Goal: Transaction & Acquisition: Purchase product/service

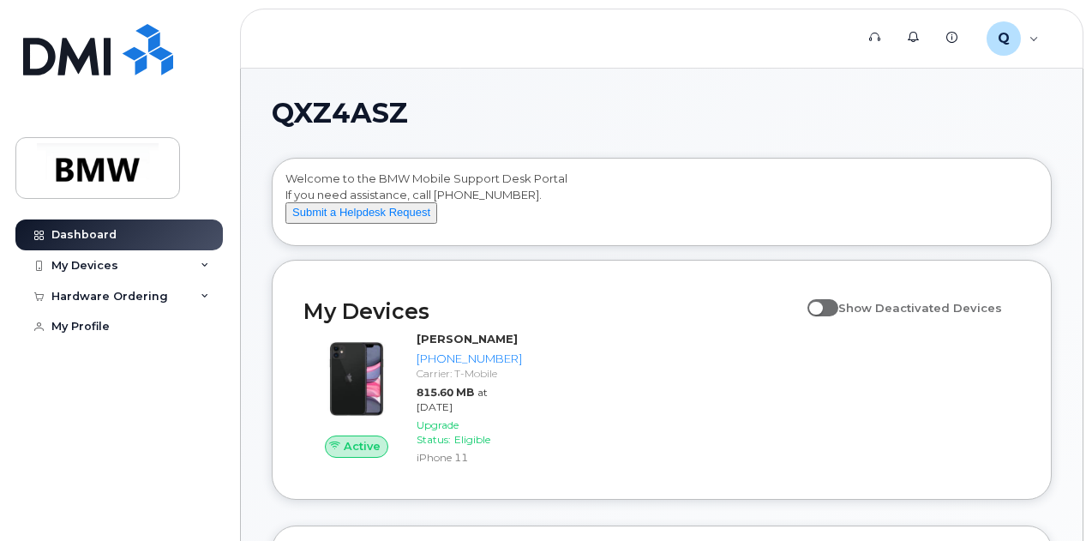
scroll to position [171, 0]
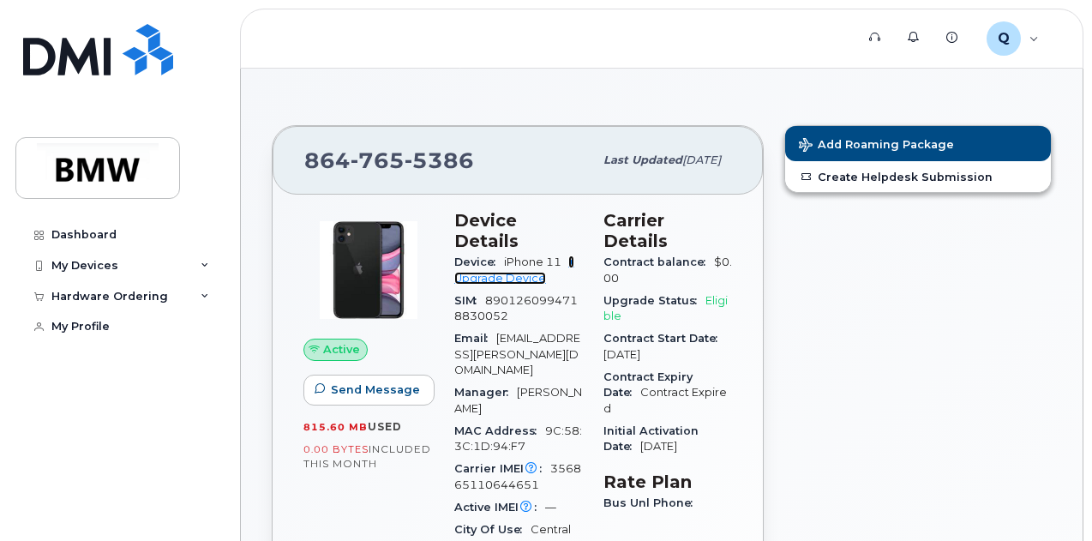
click at [482, 261] on link "+ Upgrade Device" at bounding box center [514, 270] width 120 height 28
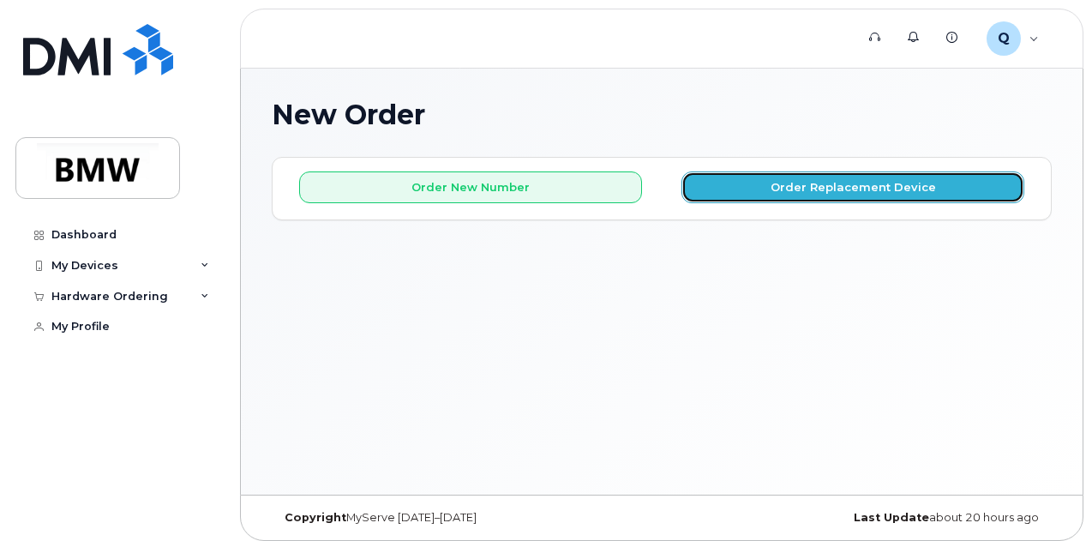
click at [777, 192] on button "Order Replacement Device" at bounding box center [853, 187] width 343 height 32
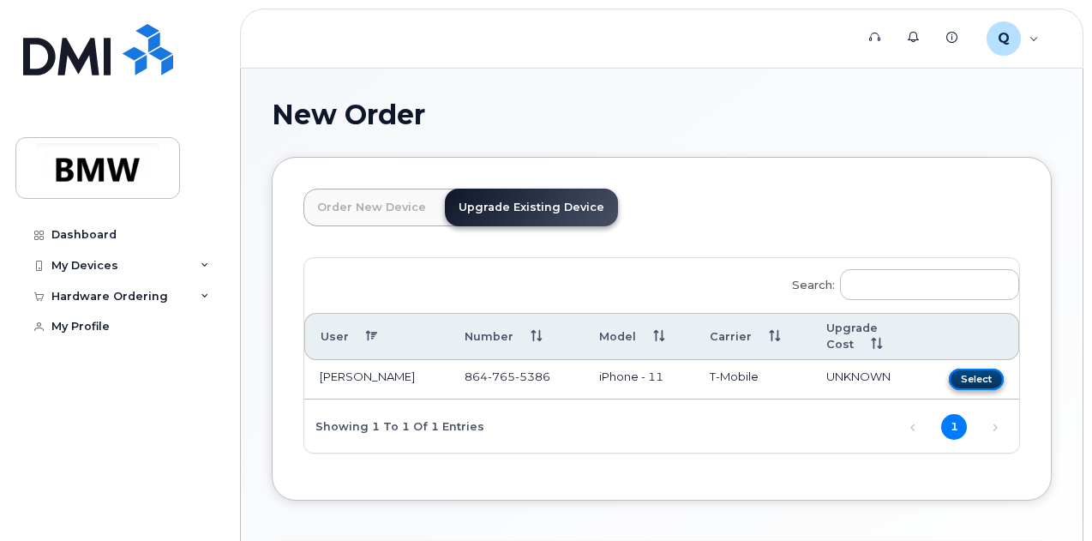
click at [949, 374] on button "Select" at bounding box center [976, 379] width 55 height 21
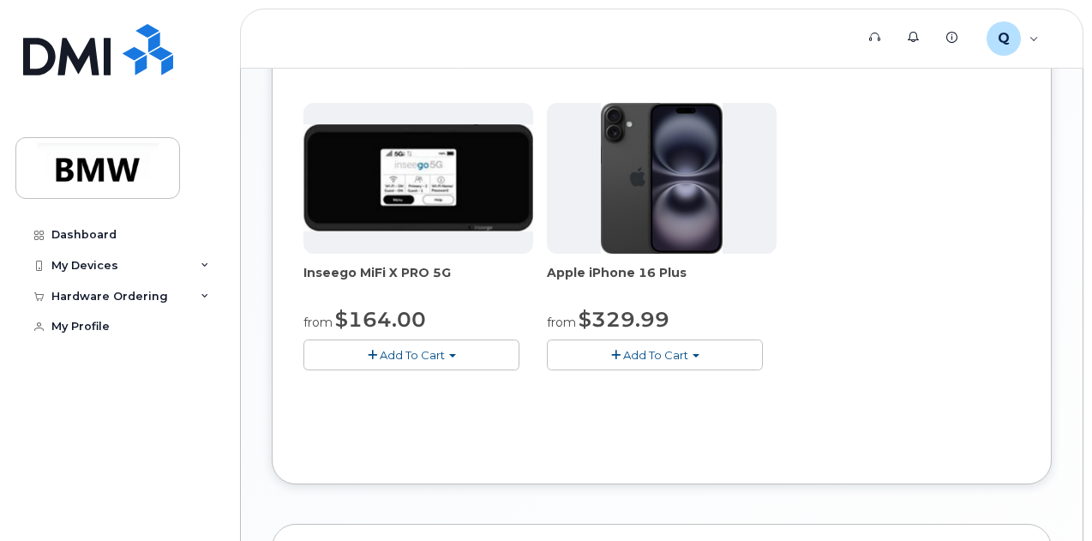
scroll to position [429, 0]
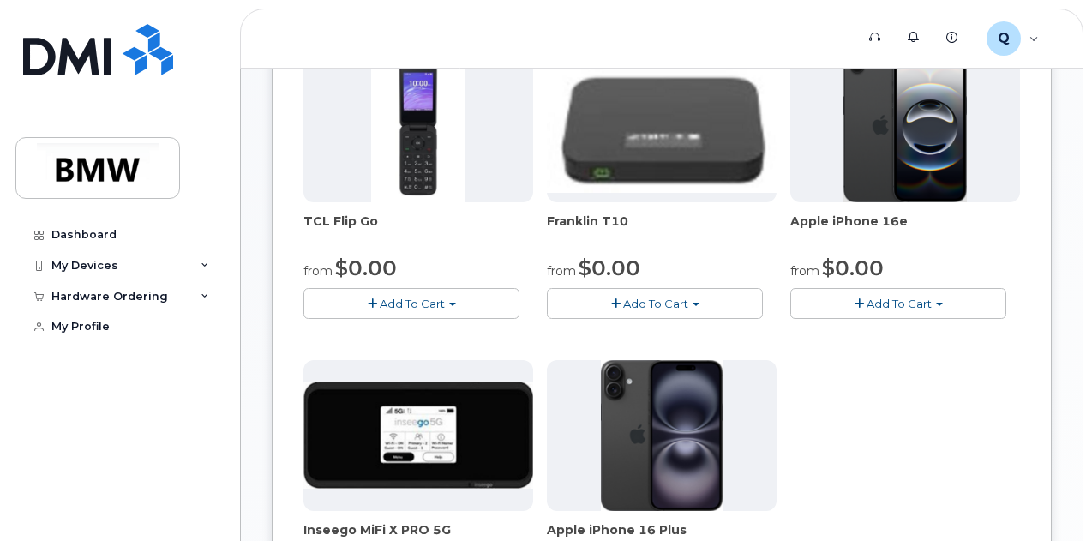
click at [867, 310] on span "Add To Cart" at bounding box center [899, 304] width 65 height 14
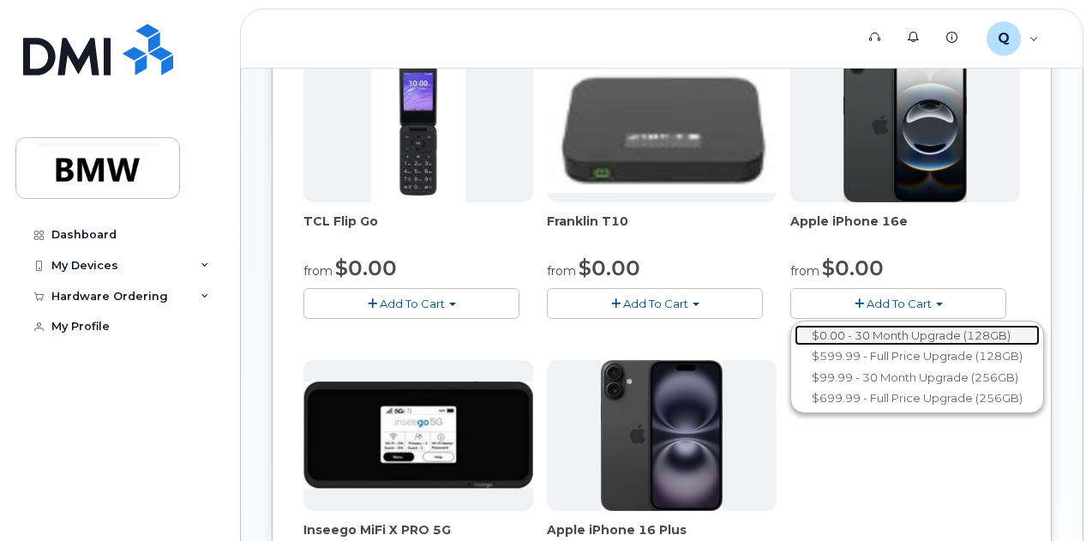
click at [795, 346] on link "$0.00 - 30 Month Upgrade (128GB)" at bounding box center [917, 335] width 245 height 21
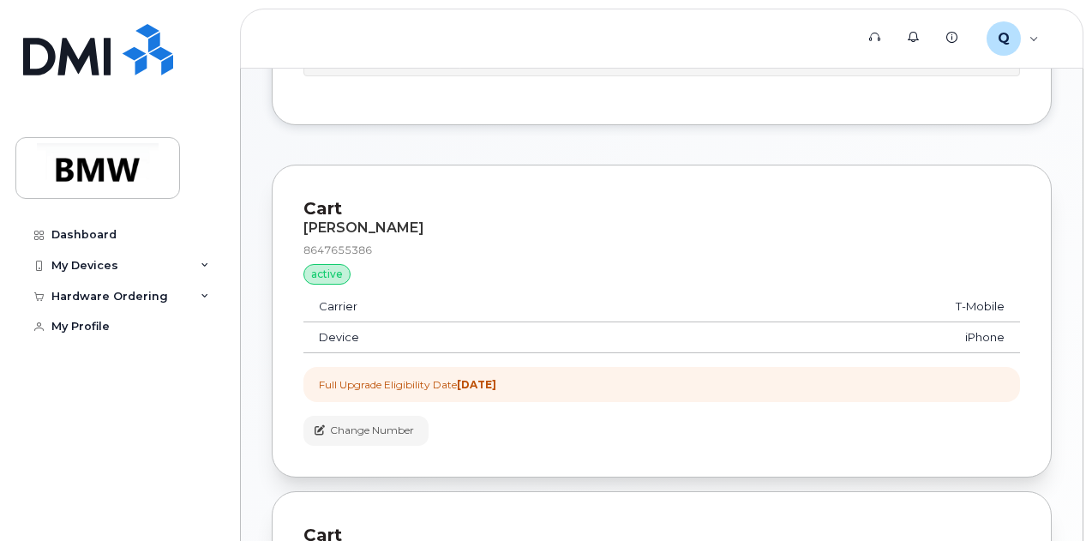
scroll to position [0, 0]
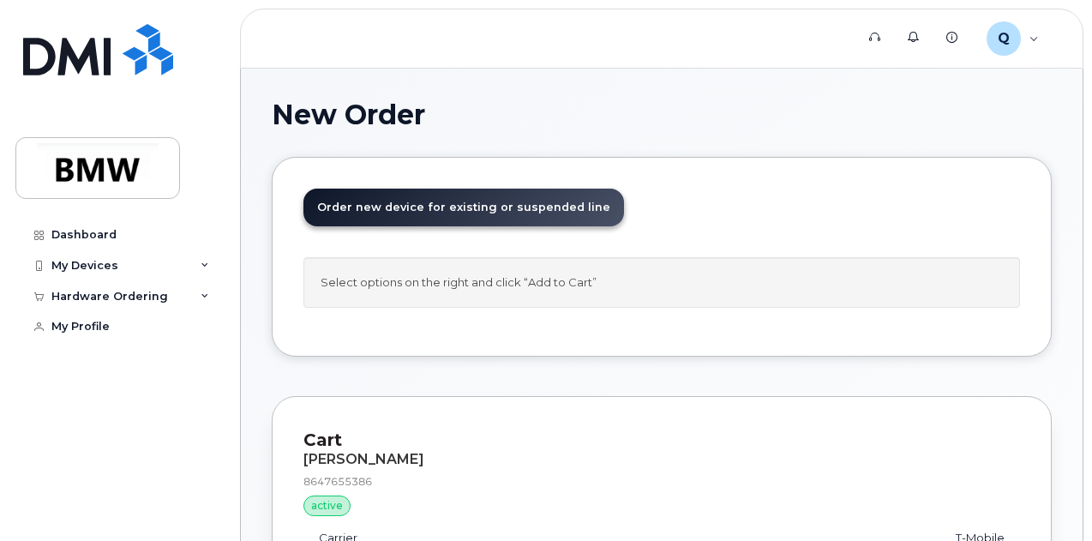
click at [426, 210] on span "Order new device for existing or suspended line" at bounding box center [463, 207] width 293 height 13
click at [331, 213] on span "Order new device for existing or suspended line" at bounding box center [463, 207] width 293 height 13
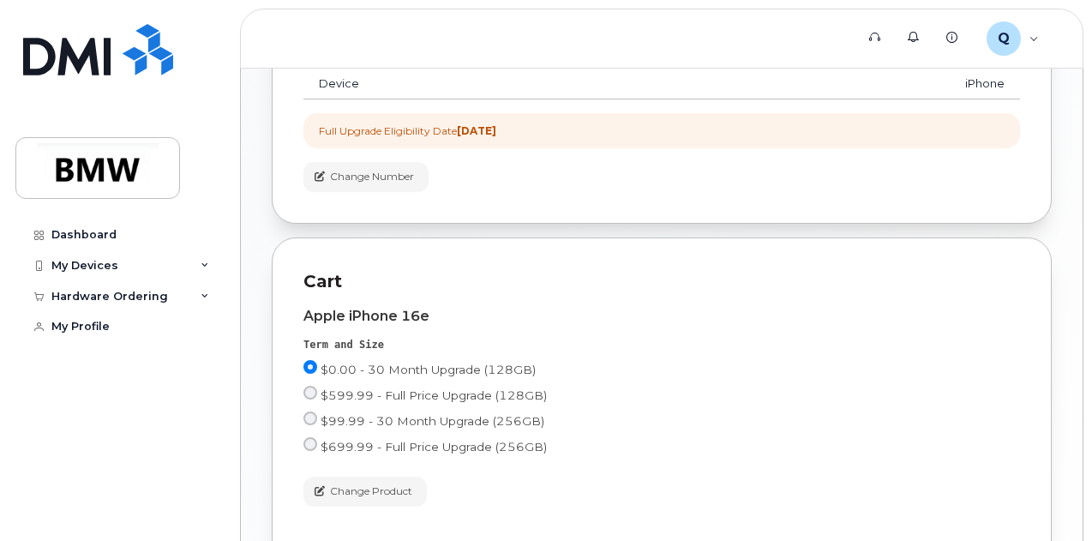
scroll to position [489, 0]
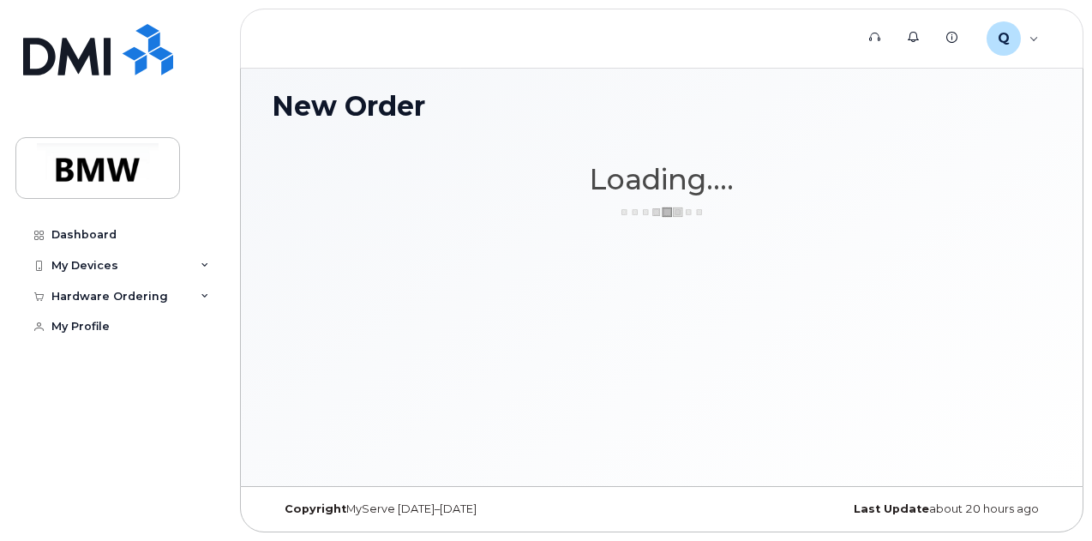
scroll to position [8, 0]
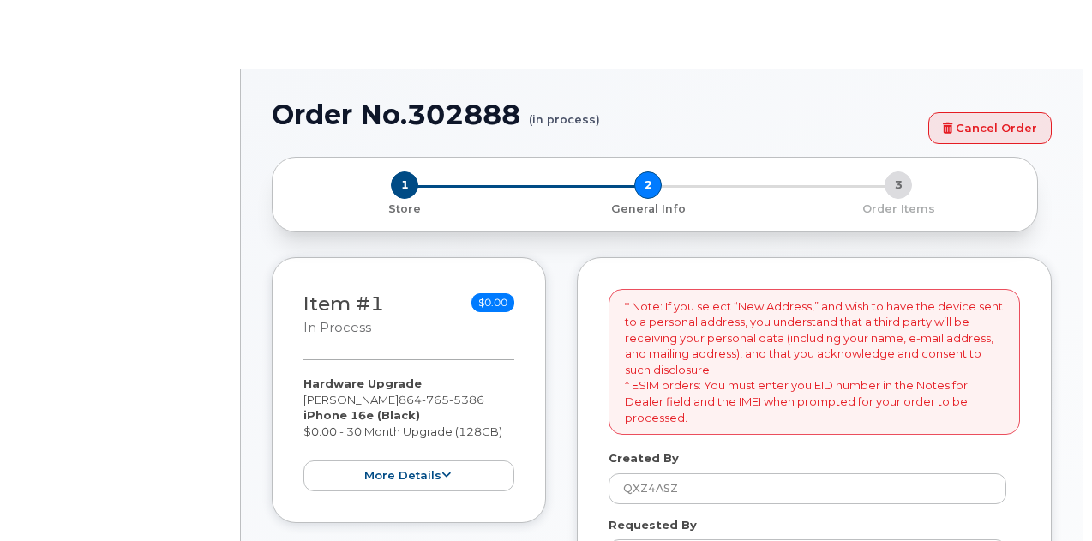
select select
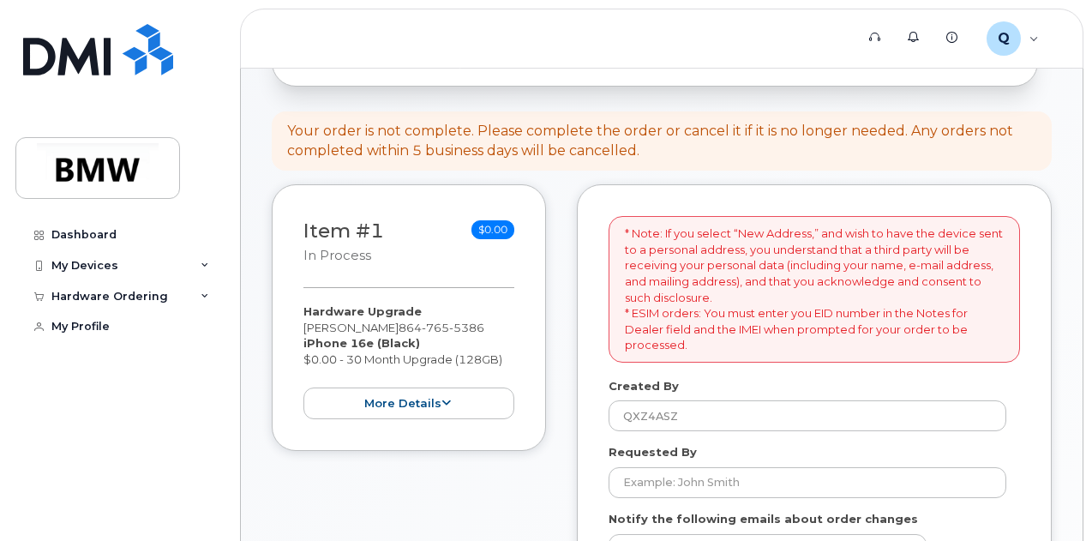
scroll to position [257, 0]
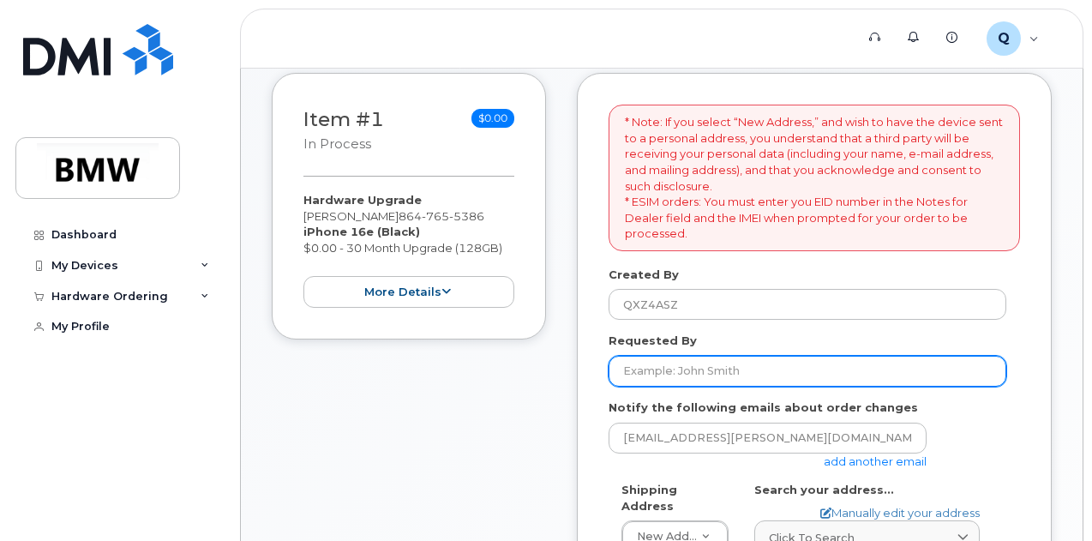
click at [698, 378] on input "Requested By" at bounding box center [808, 371] width 398 height 31
type input "[PERSON_NAME]"
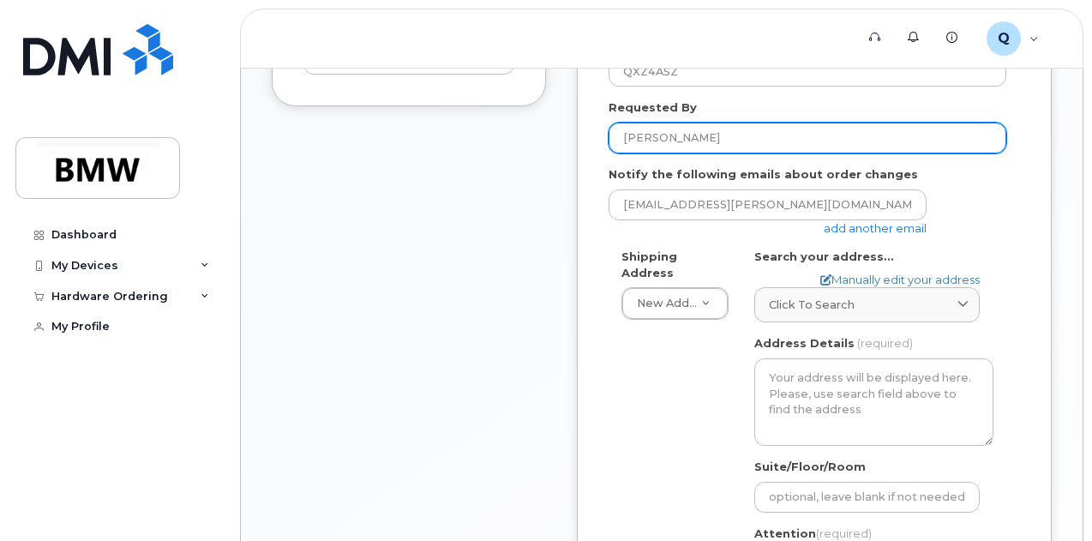
scroll to position [514, 0]
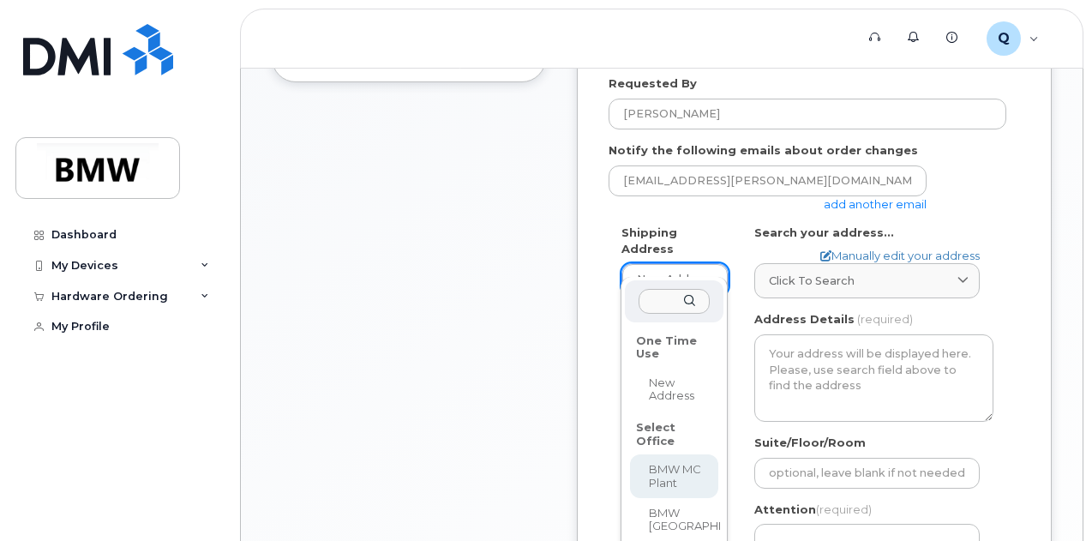
select select
type textarea "1400 Highway 101 S GREER SC 29651-6731 UNITED STATES Greer South Carolina 29651…"
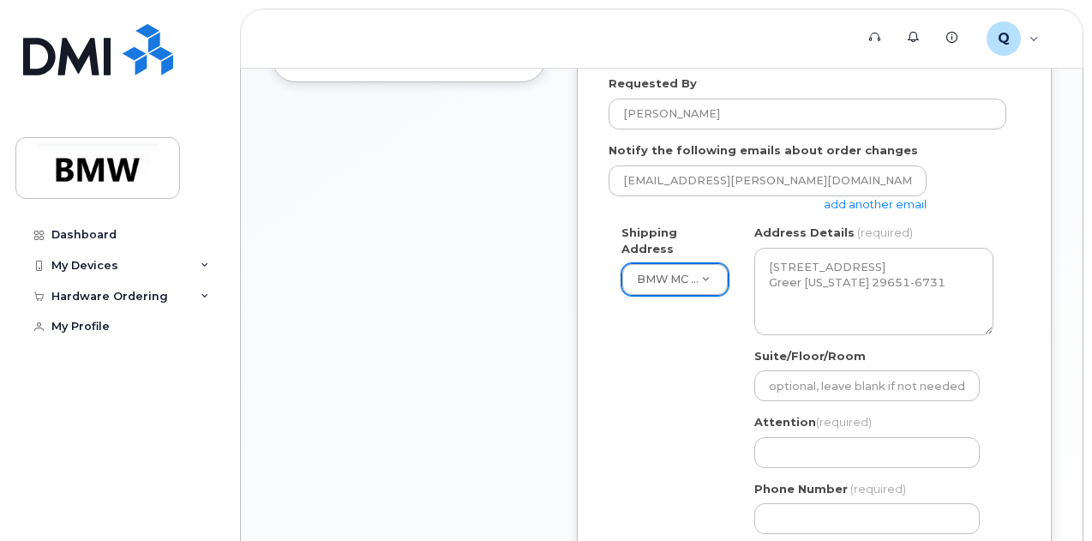
scroll to position [600, 0]
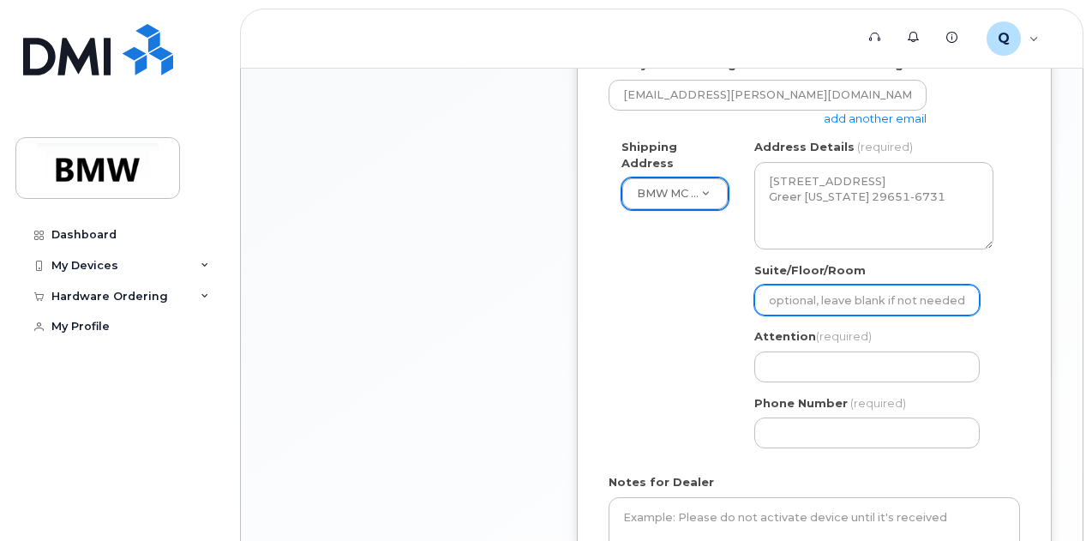
click at [847, 296] on input "Suite/Floor/Room" at bounding box center [868, 300] width 226 height 31
type input "OAB"
select select
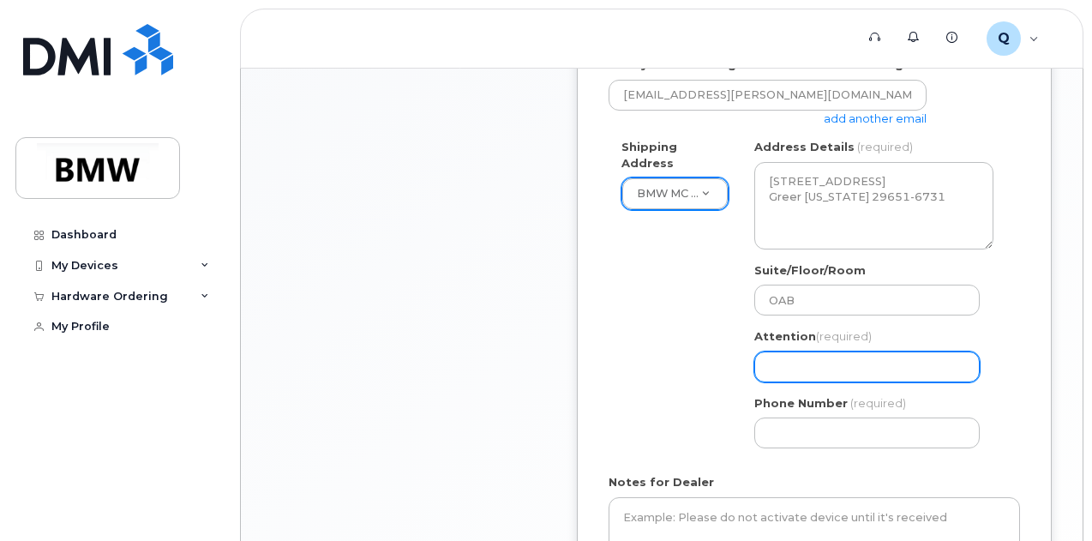
click at [805, 359] on input "Attention (required)" at bounding box center [868, 367] width 226 height 31
type input "[PERSON_NAME]"
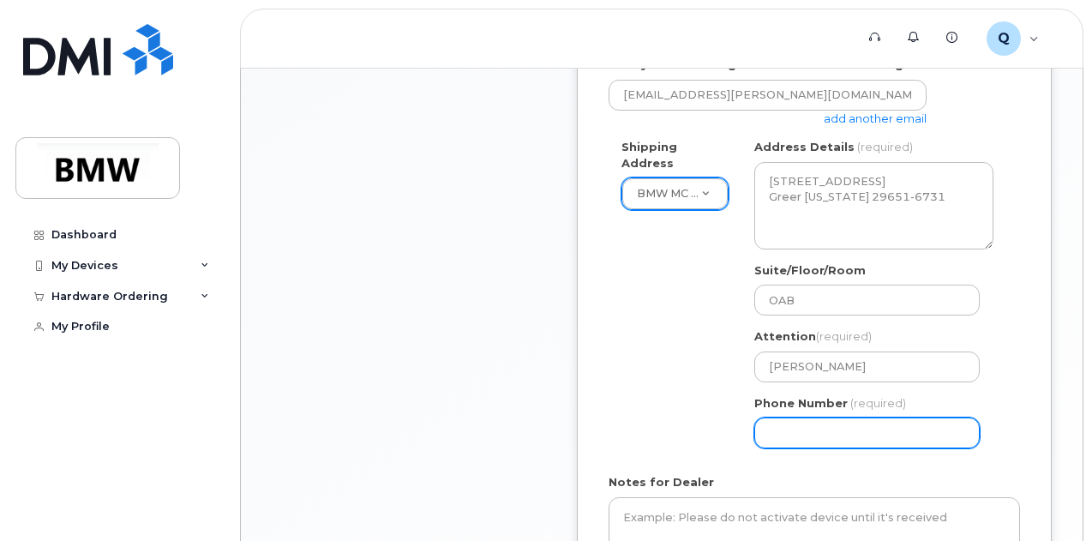
click at [847, 436] on input "Phone Number" at bounding box center [868, 433] width 226 height 31
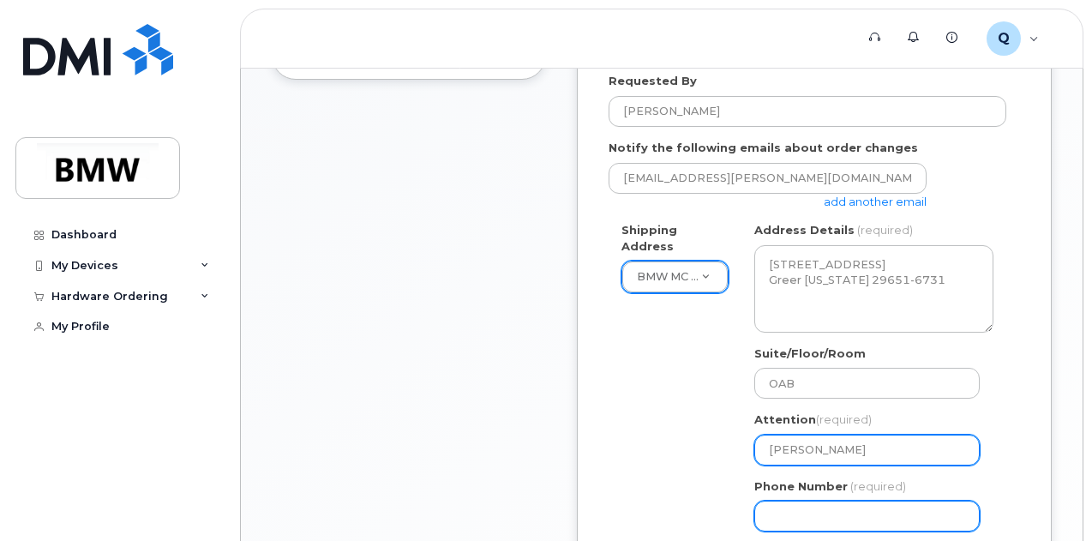
scroll to position [686, 0]
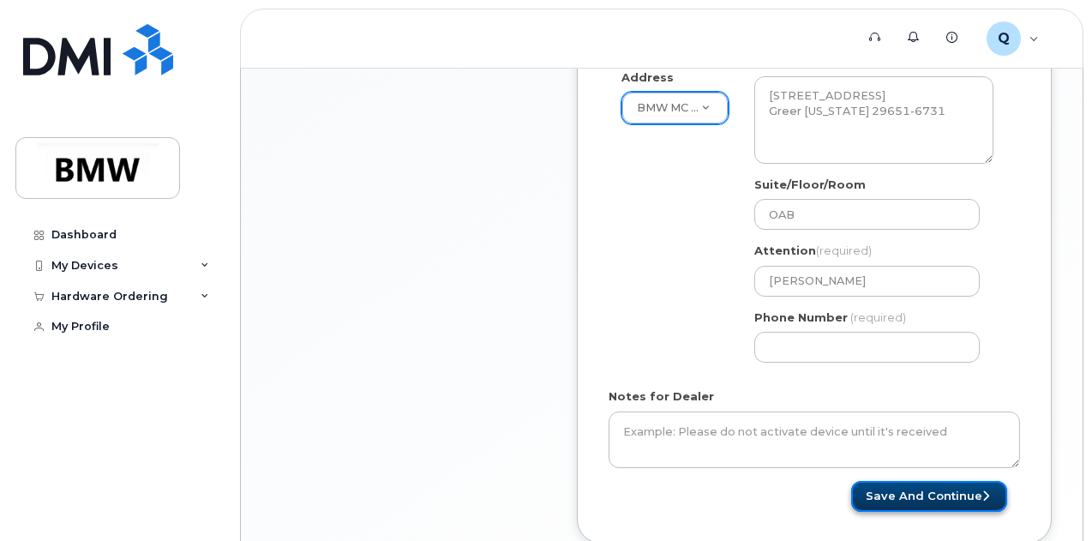
click at [917, 491] on button "Save and Continue" at bounding box center [929, 497] width 156 height 32
click at [863, 388] on div "Notes for Dealer" at bounding box center [815, 427] width 412 height 79
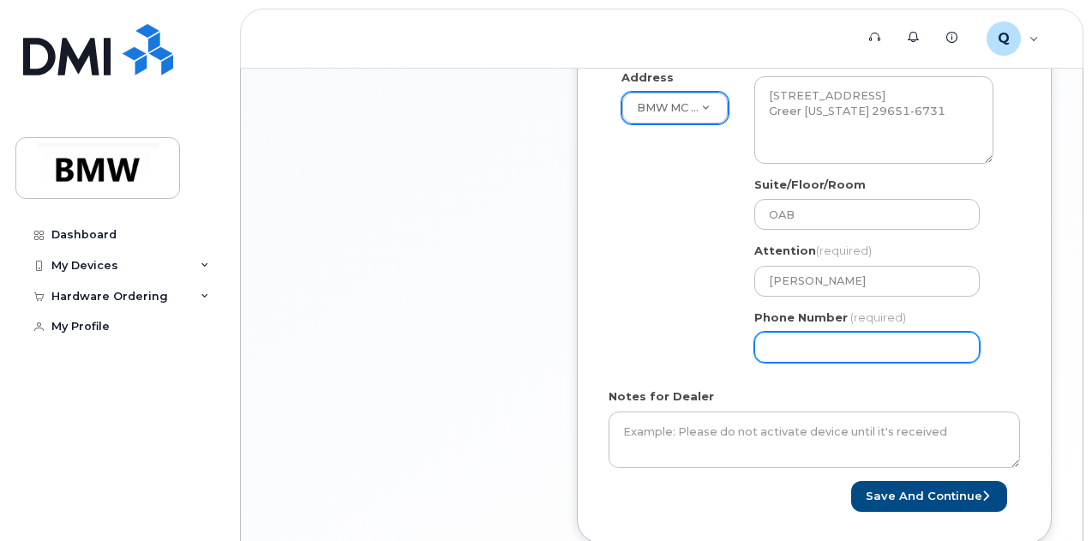
click at [865, 350] on input "Phone Number" at bounding box center [868, 347] width 226 height 31
click at [797, 339] on input "Phone Number" at bounding box center [868, 347] width 226 height 31
click at [818, 345] on input "Phone Number" at bounding box center [868, 347] width 226 height 31
select select
type input "8647655386"
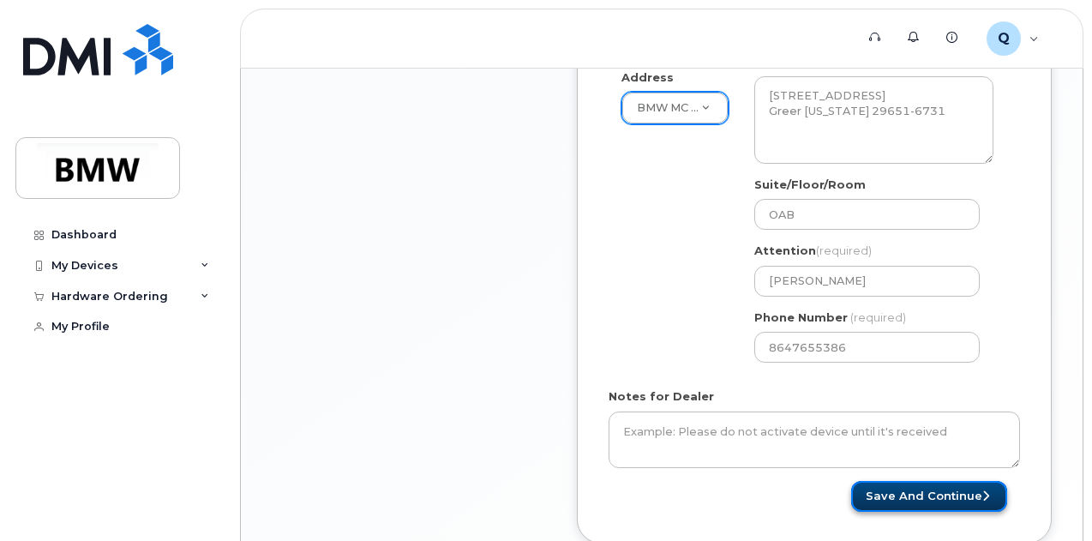
click at [909, 496] on button "Save and Continue" at bounding box center [929, 497] width 156 height 32
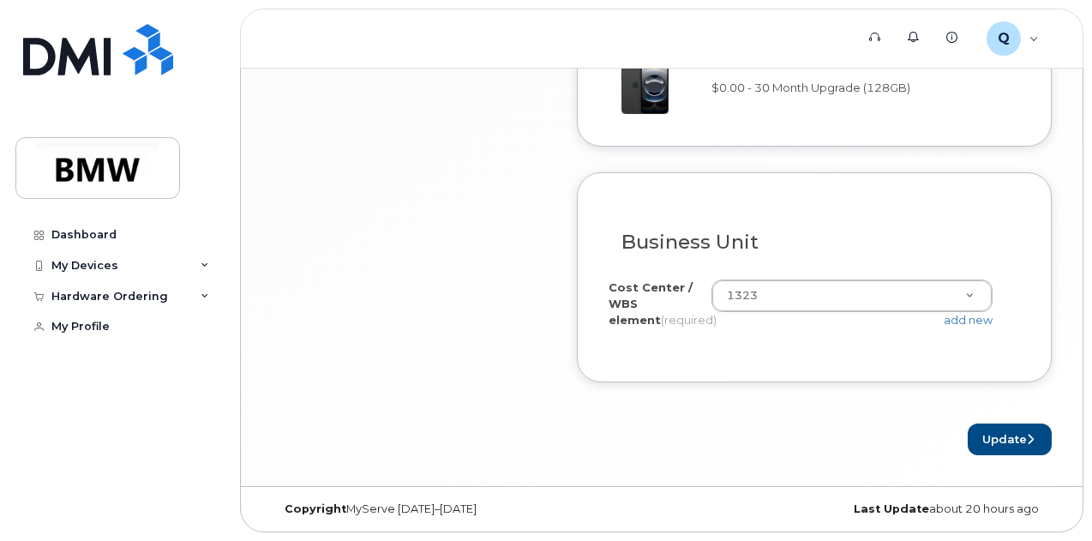
scroll to position [1640, 0]
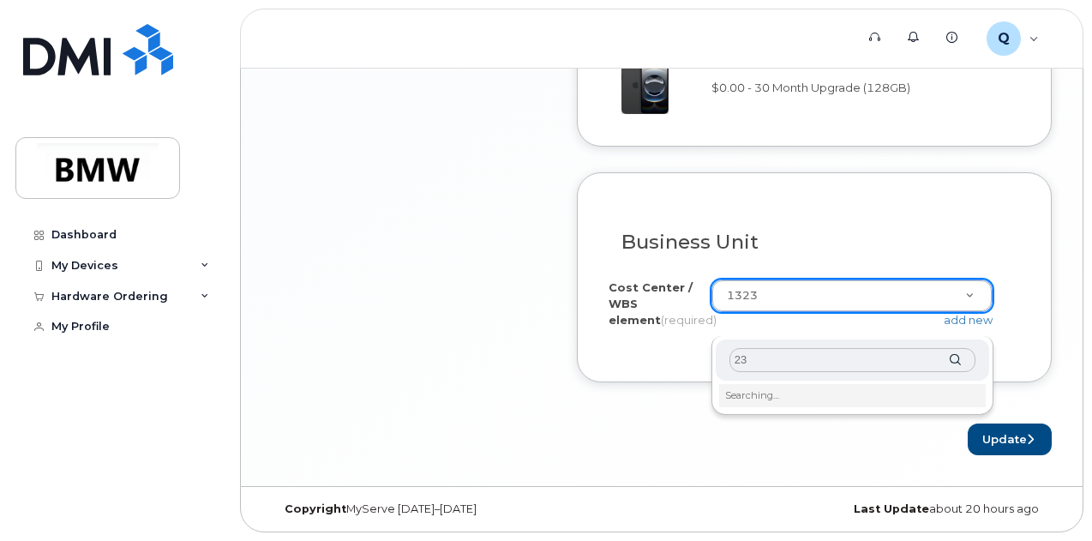
type input "2"
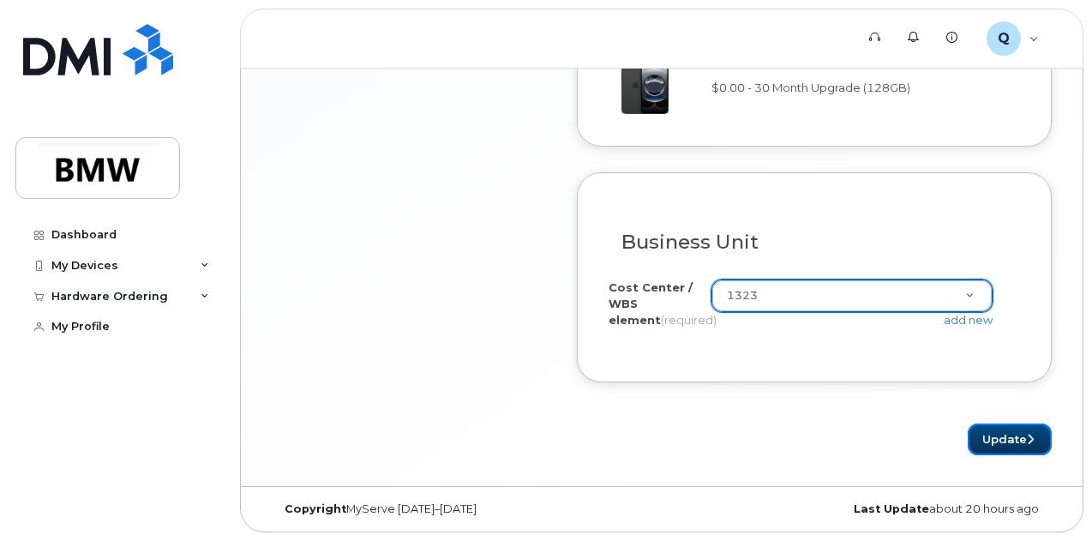
click at [1008, 434] on button "Update" at bounding box center [1010, 440] width 84 height 32
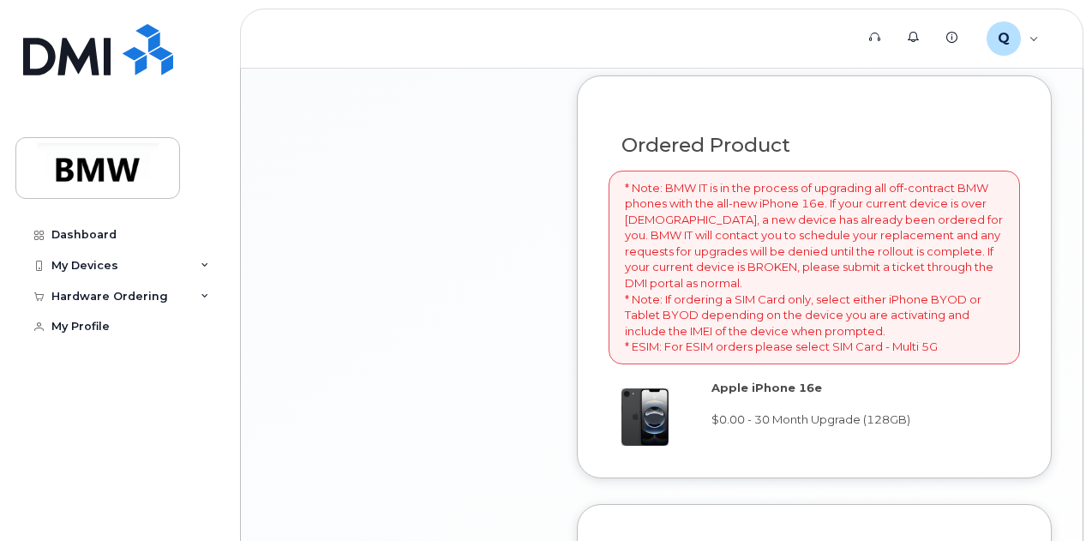
scroll to position [857, 0]
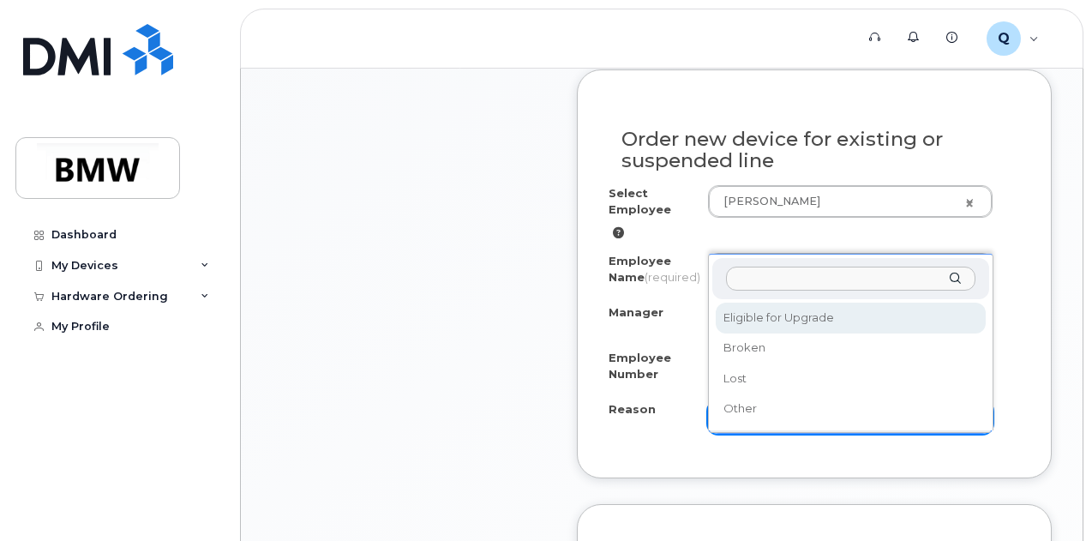
select select "eligible_for_upgrade"
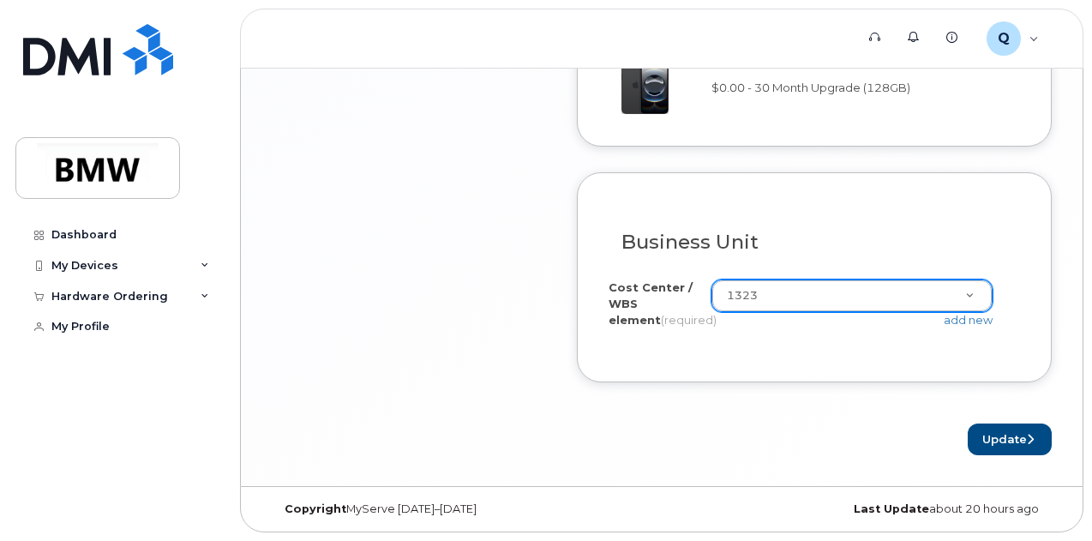
scroll to position [1640, 0]
click at [991, 440] on button "Update" at bounding box center [1010, 440] width 84 height 32
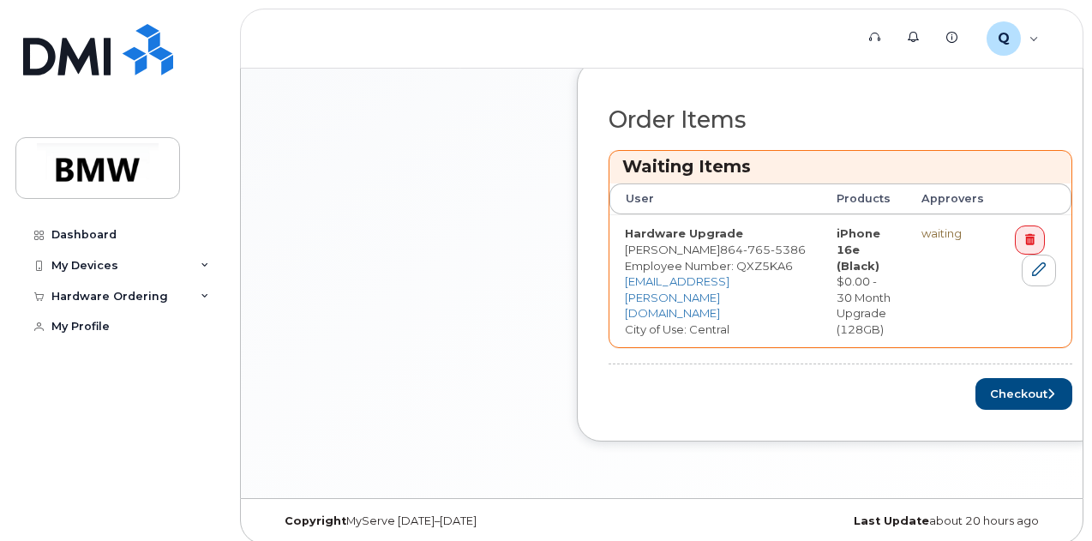
scroll to position [704, 0]
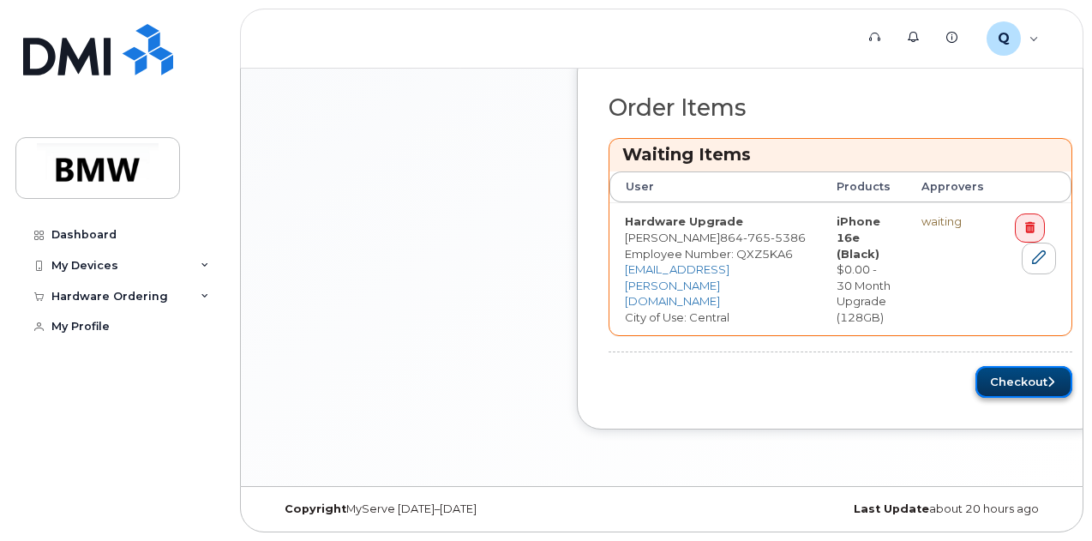
click at [1034, 394] on button "Checkout" at bounding box center [1024, 382] width 97 height 32
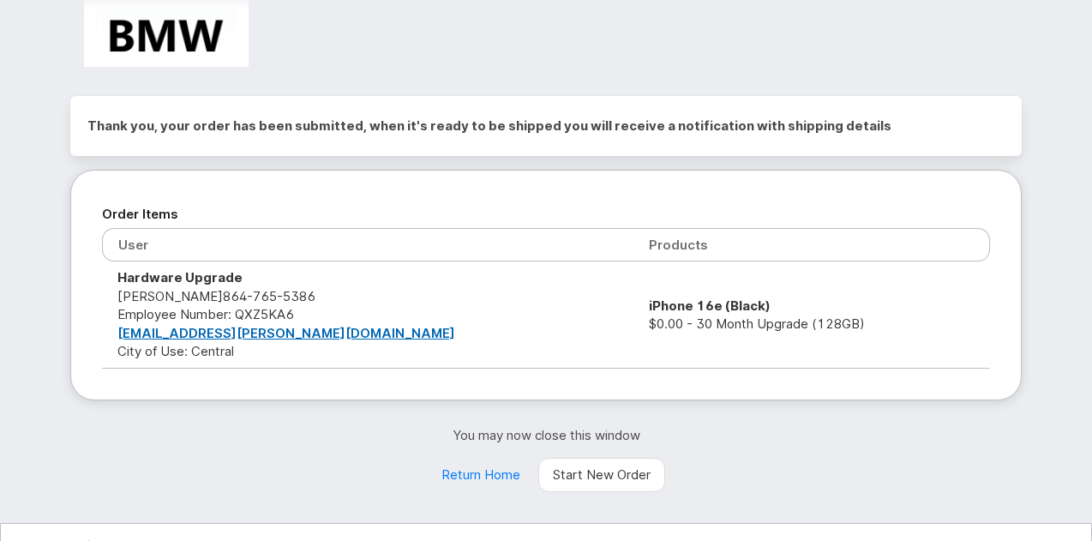
scroll to position [69, 0]
